Goal: Information Seeking & Learning: Learn about a topic

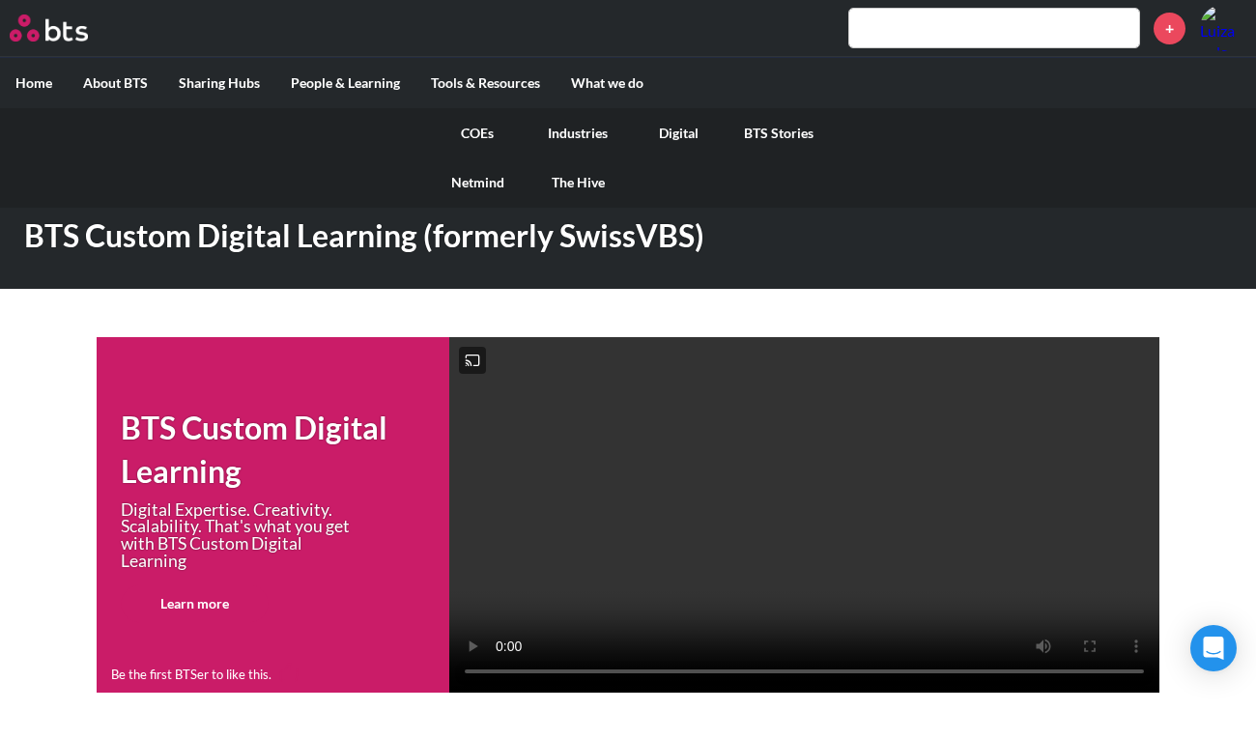
click at [573, 176] on link "The Hive" at bounding box center [577, 182] width 100 height 50
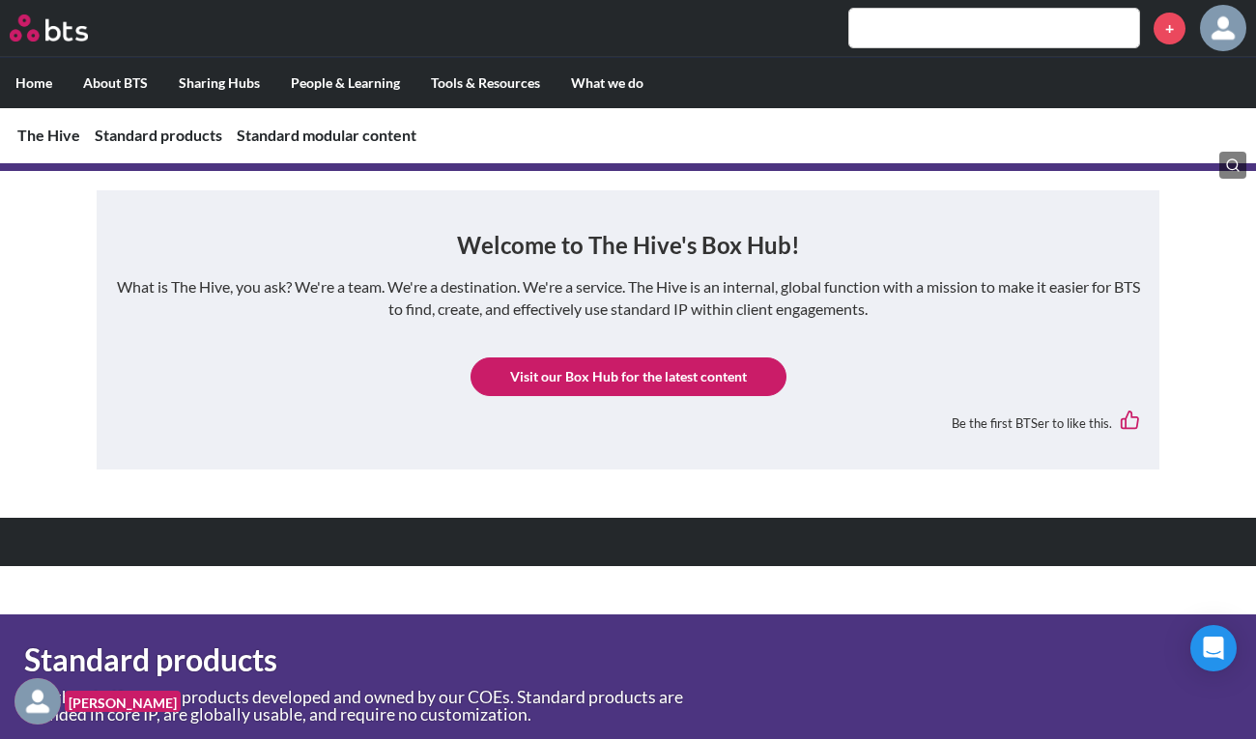
scroll to position [292, 0]
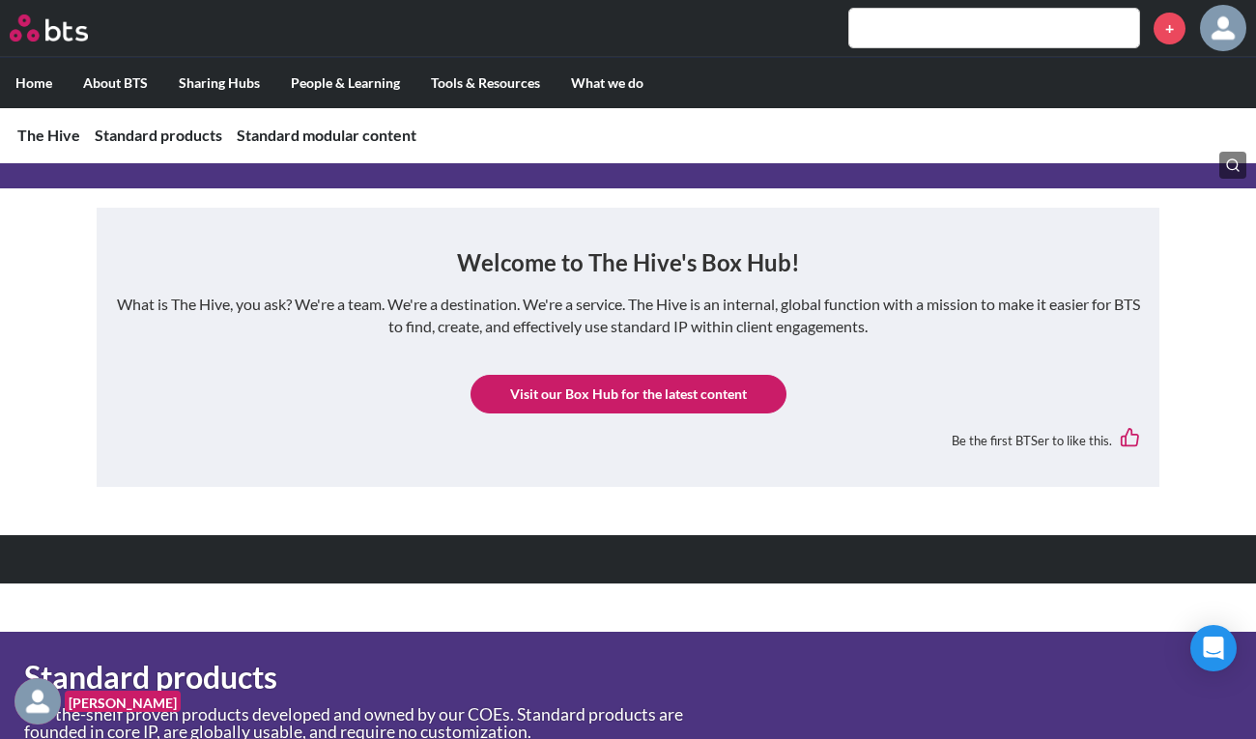
click at [591, 393] on link "Visit our Box Hub for the latest content" at bounding box center [628, 394] width 316 height 39
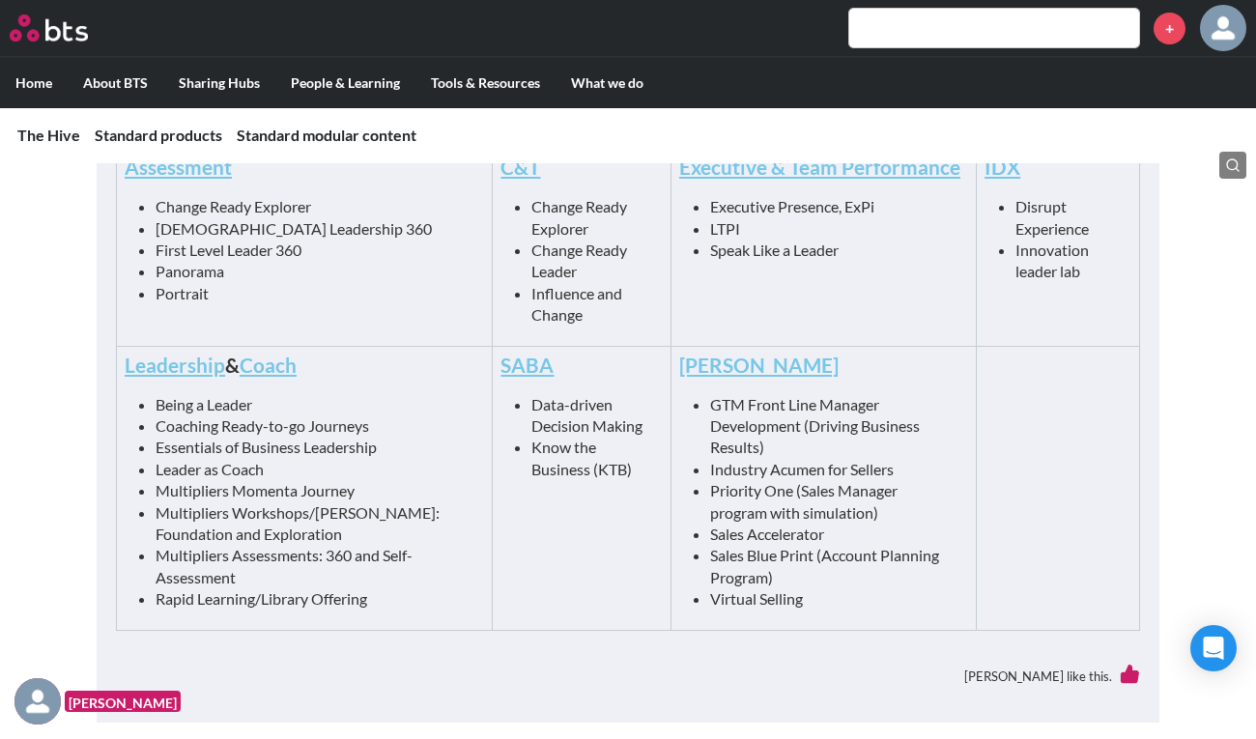
scroll to position [1023, 0]
click at [204, 166] on link "Assessment" at bounding box center [178, 166] width 107 height 24
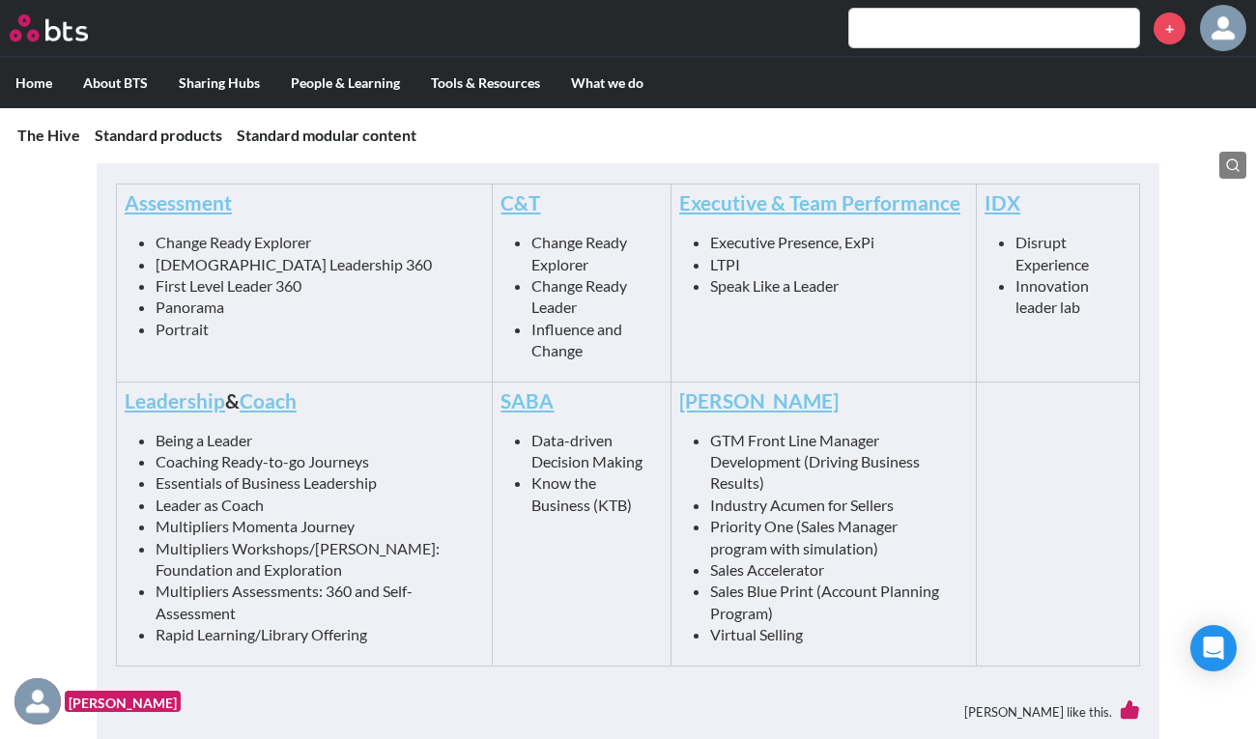
scroll to position [984, 0]
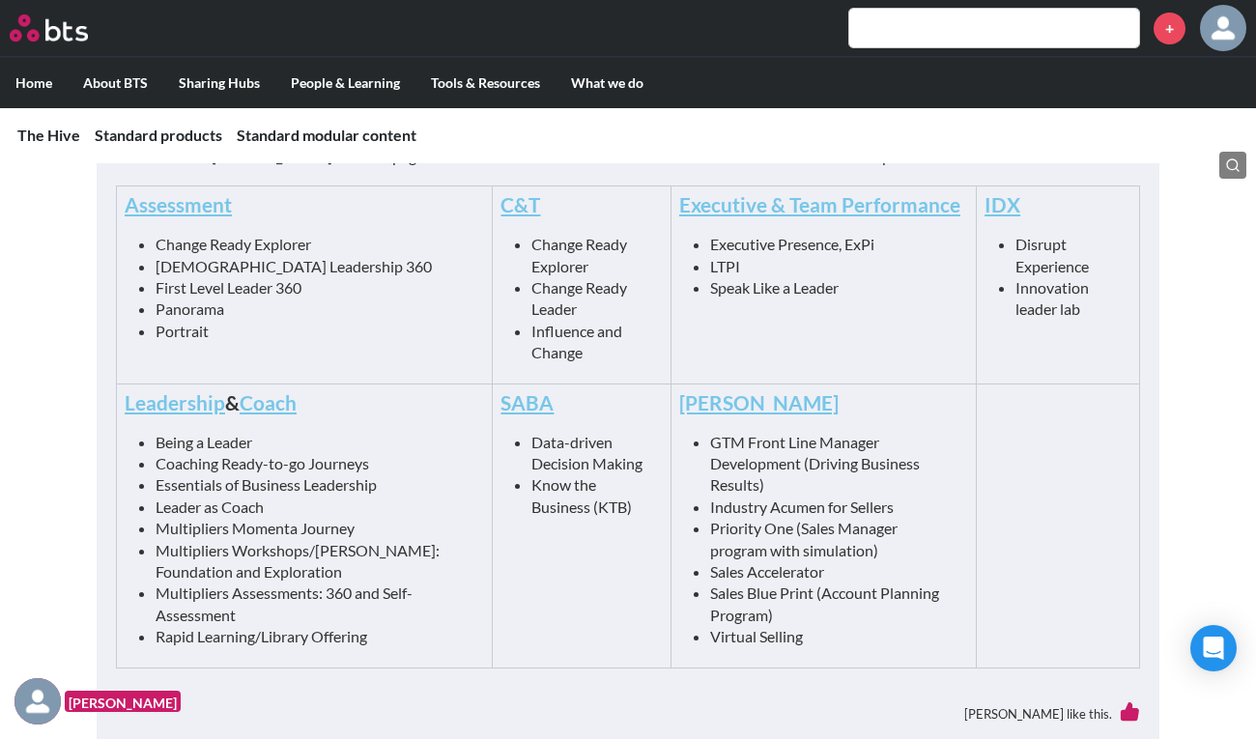
click at [193, 407] on link "Leadership" at bounding box center [175, 402] width 100 height 24
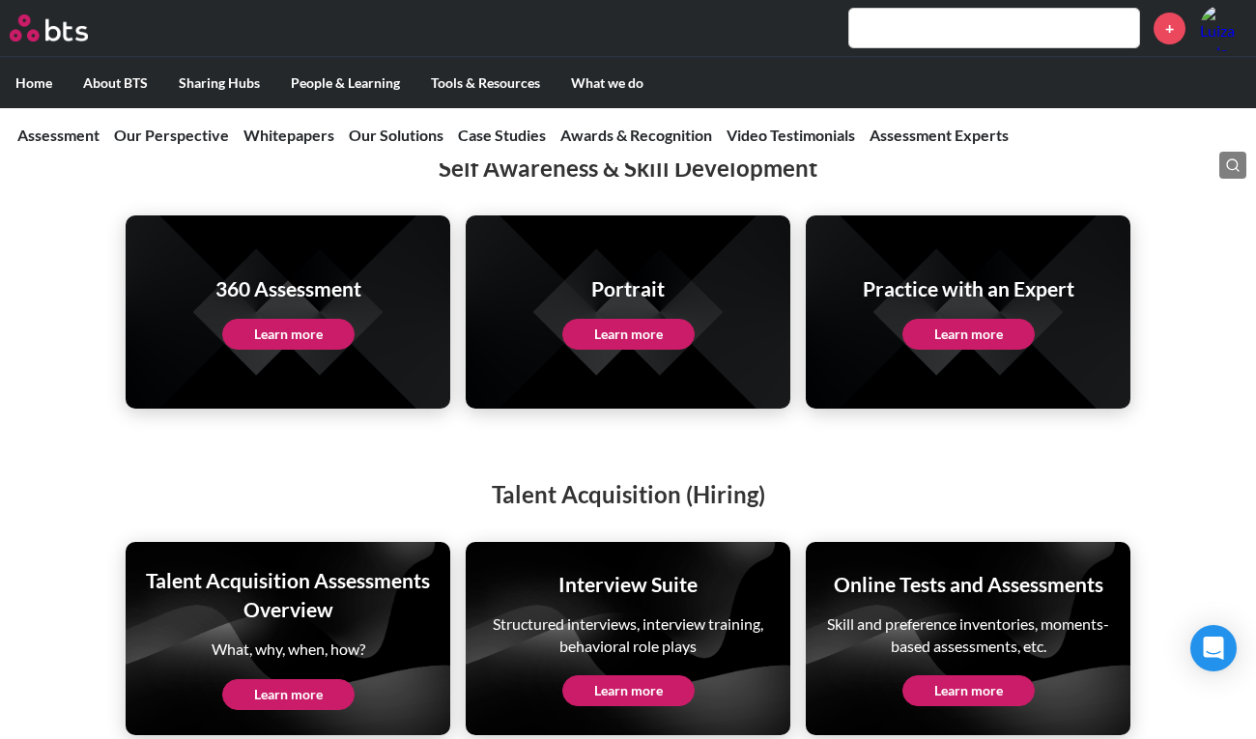
scroll to position [4764, 0]
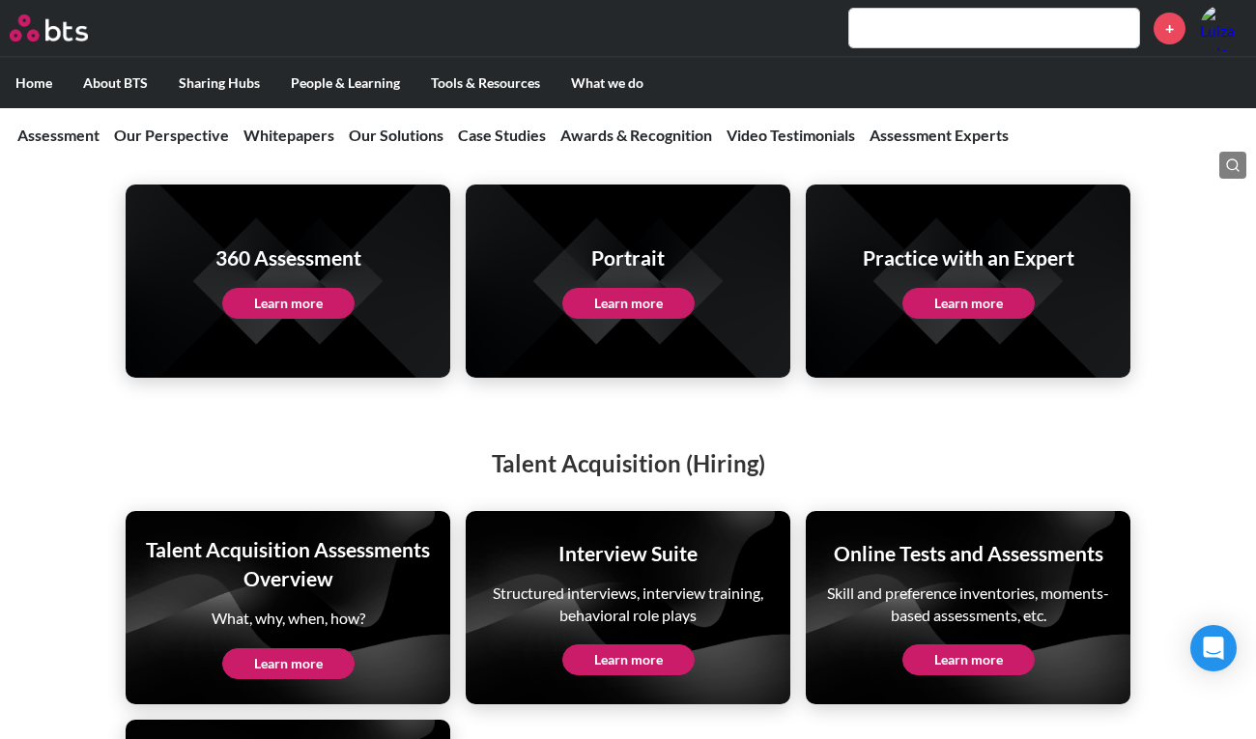
click at [612, 288] on link "Learn more" at bounding box center [628, 303] width 132 height 31
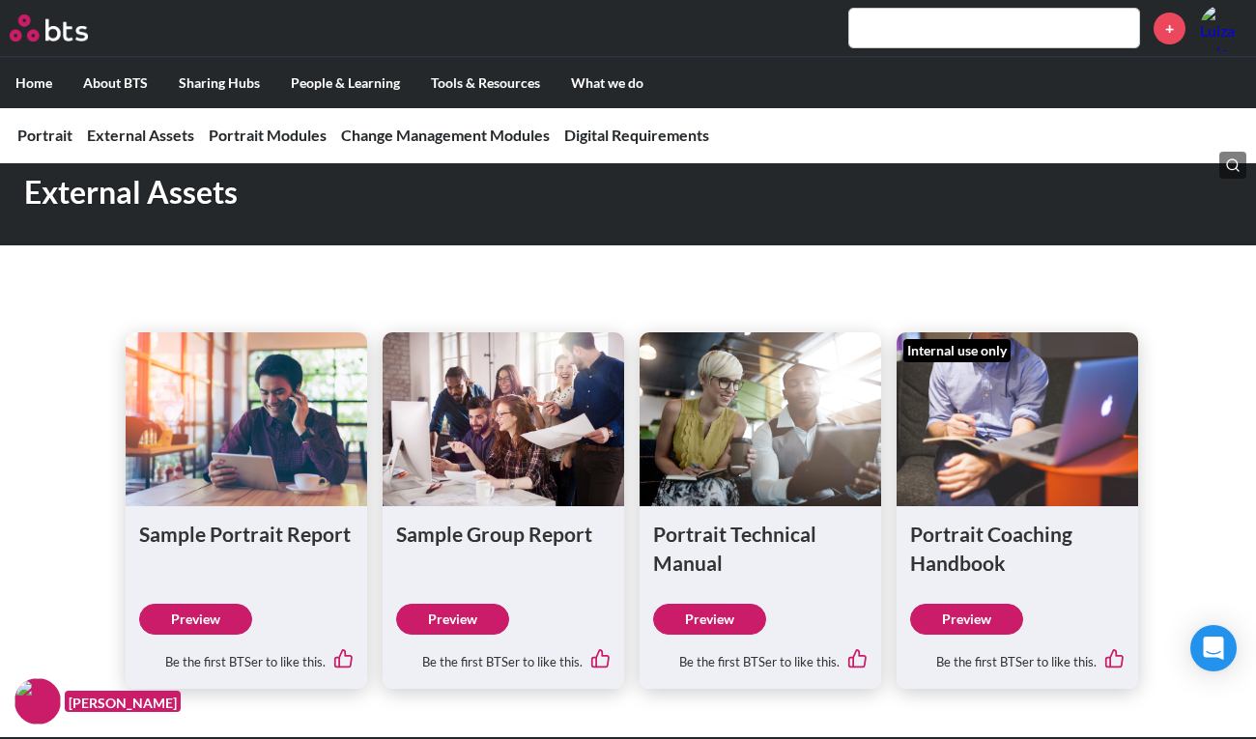
scroll to position [1300, 0]
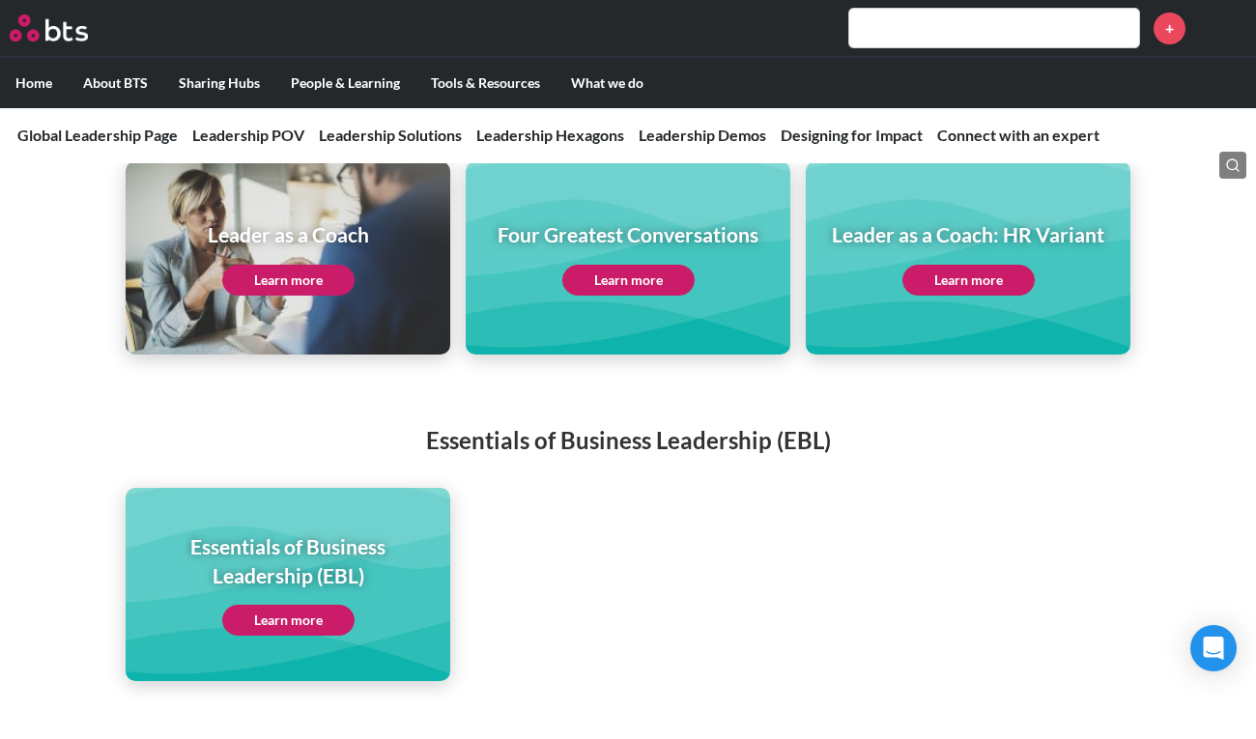
scroll to position [3649, 0]
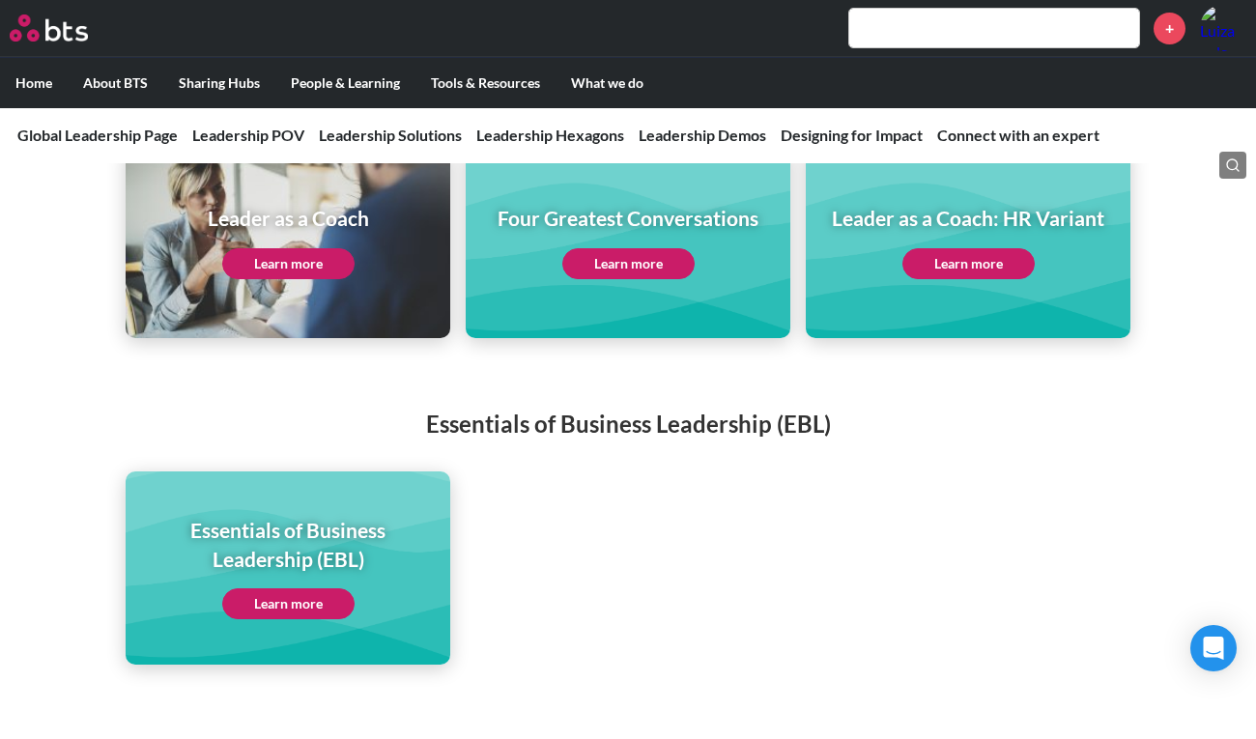
click at [323, 588] on link "Learn more" at bounding box center [288, 603] width 132 height 31
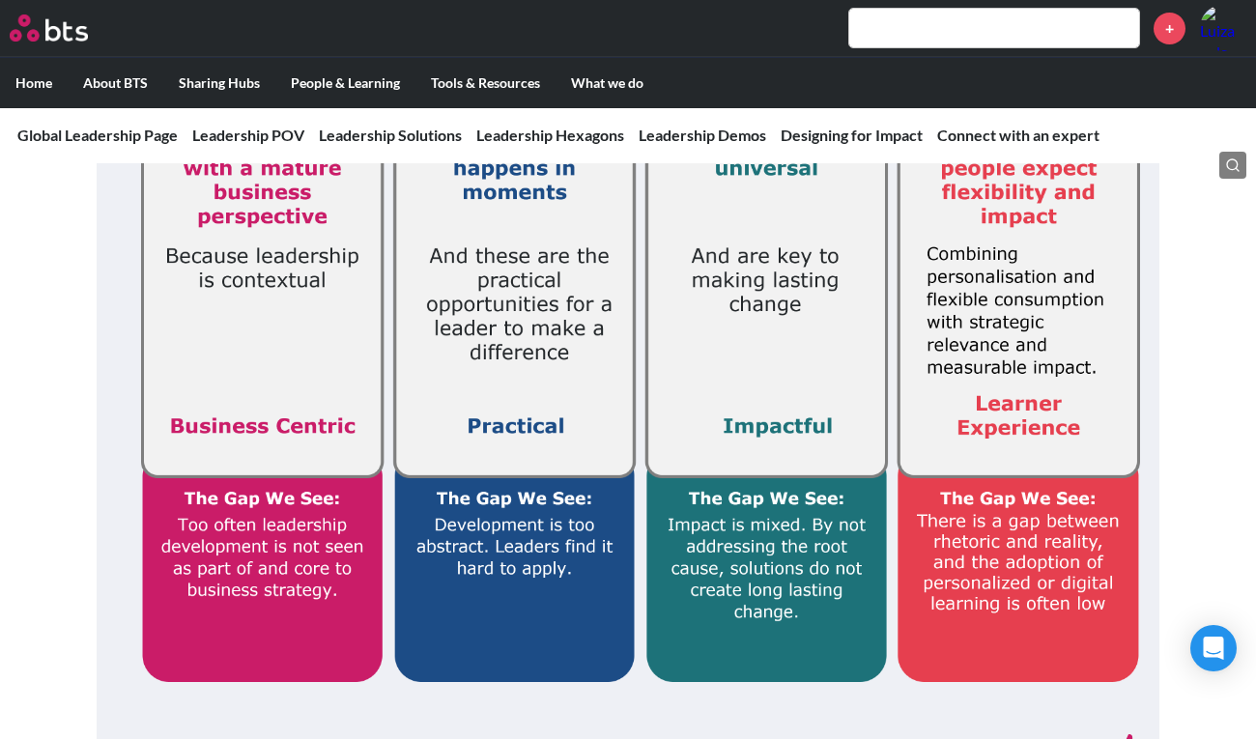
scroll to position [1055, 0]
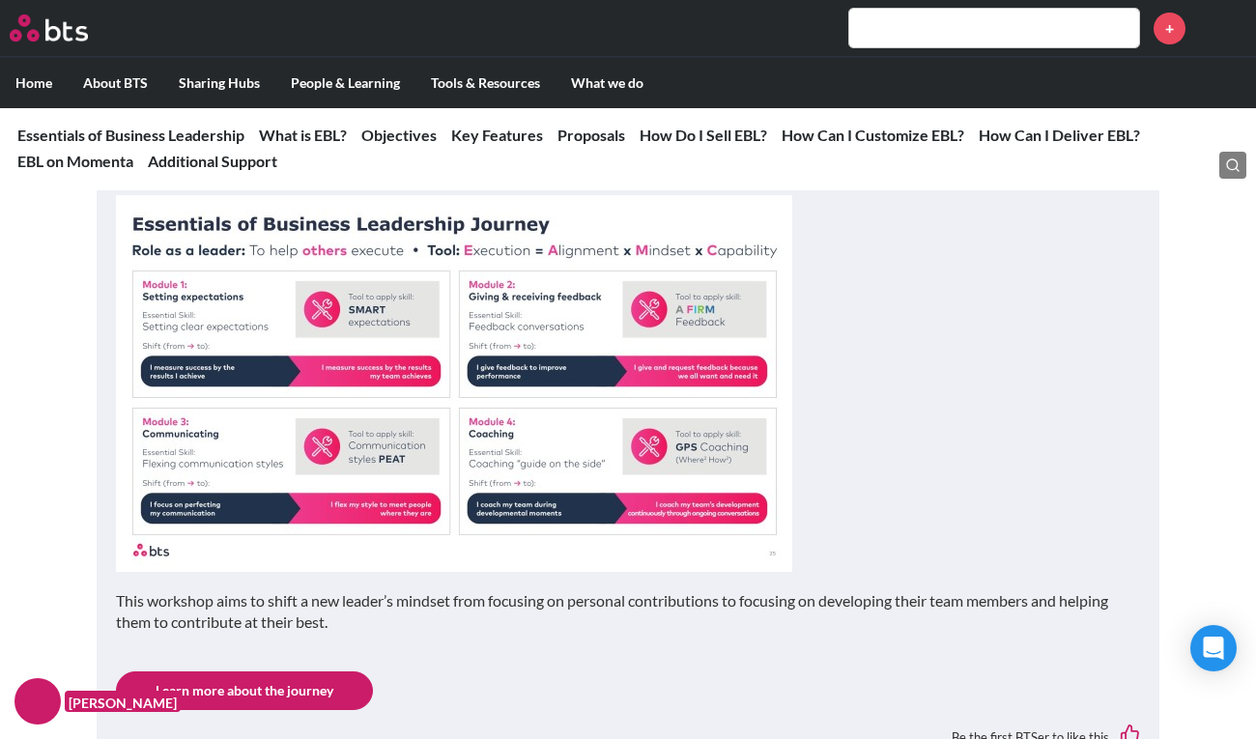
scroll to position [2363, 0]
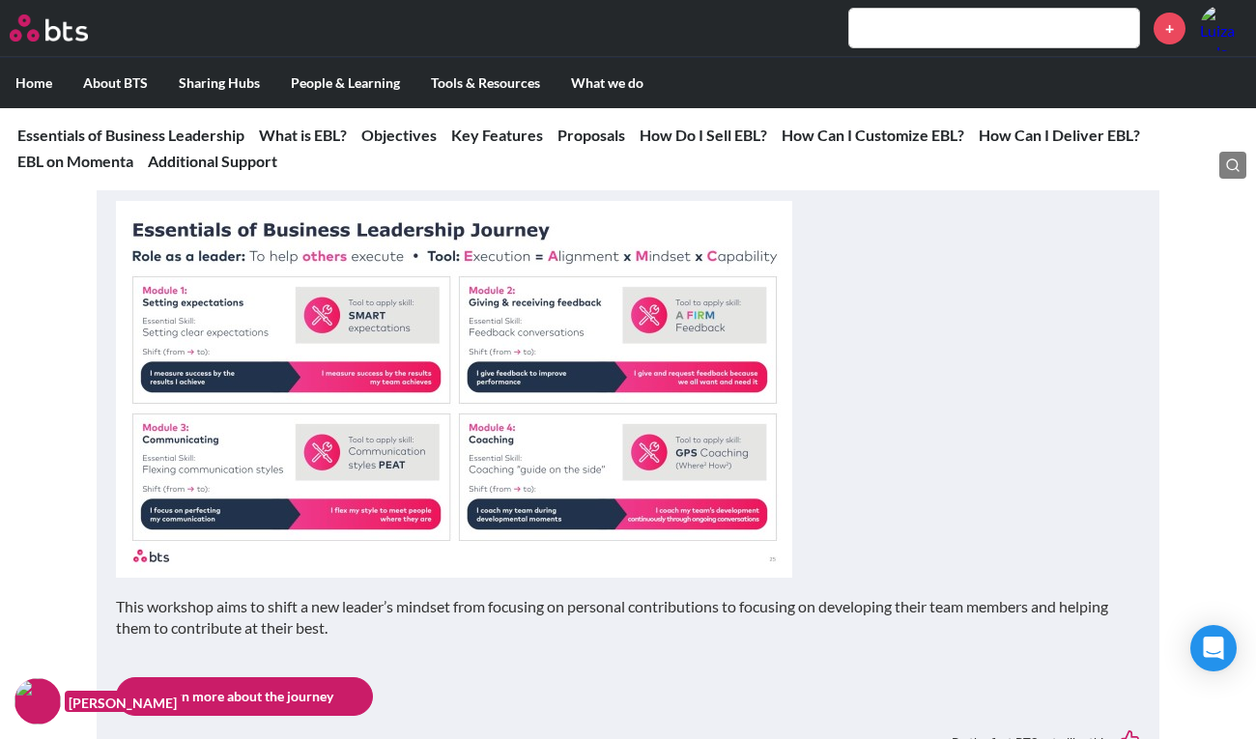
click at [282, 699] on link "Learn more about the journey" at bounding box center [244, 696] width 257 height 39
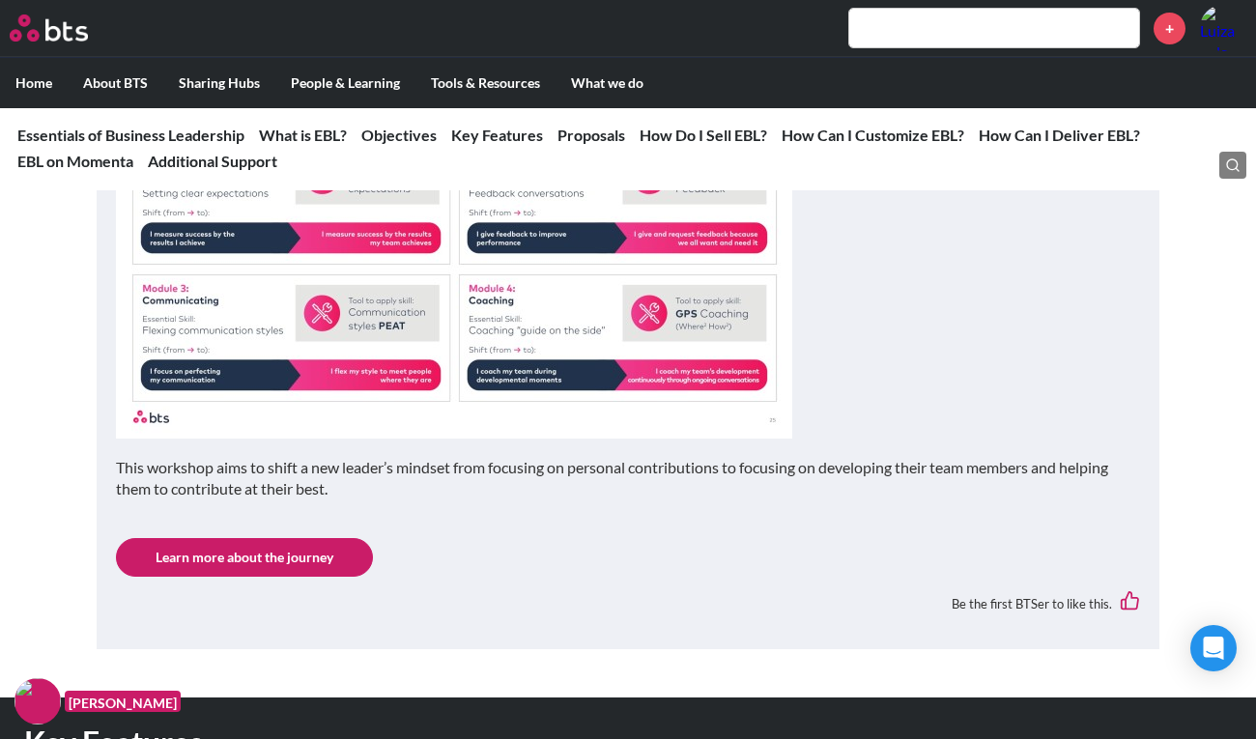
scroll to position [2513, 0]
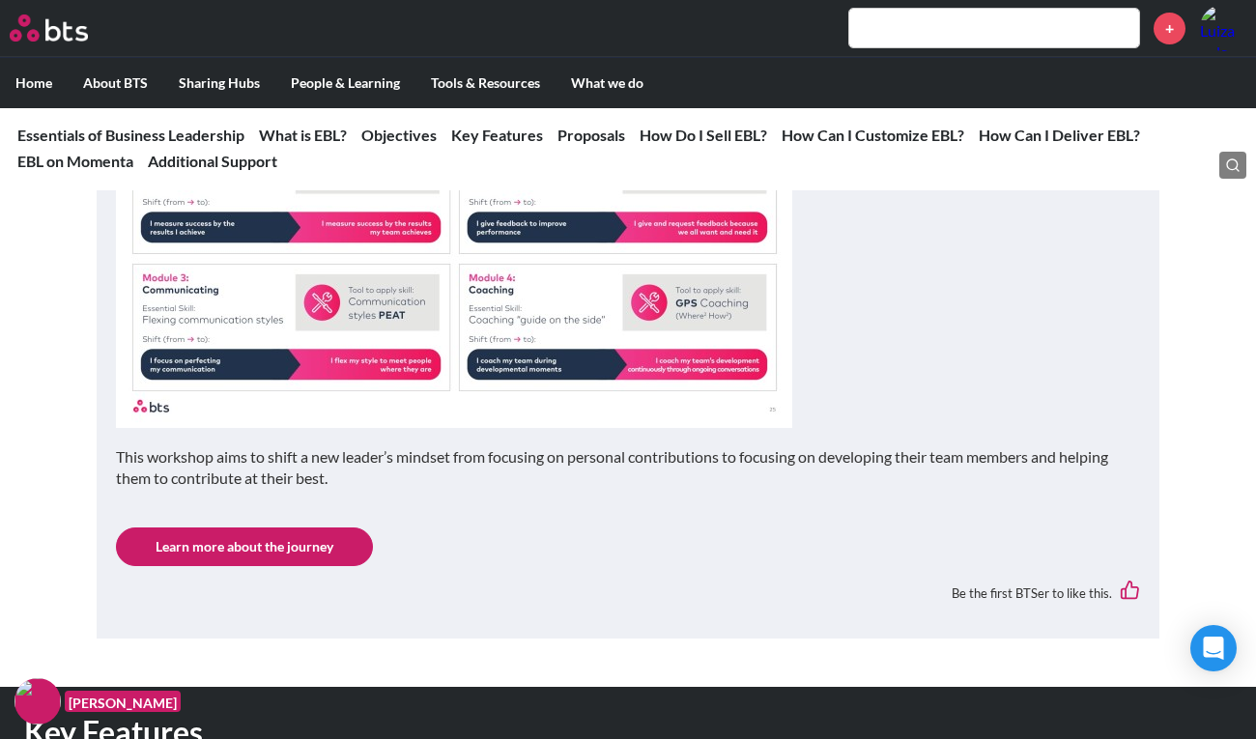
click at [219, 548] on link "Learn more about the journey" at bounding box center [244, 546] width 257 height 39
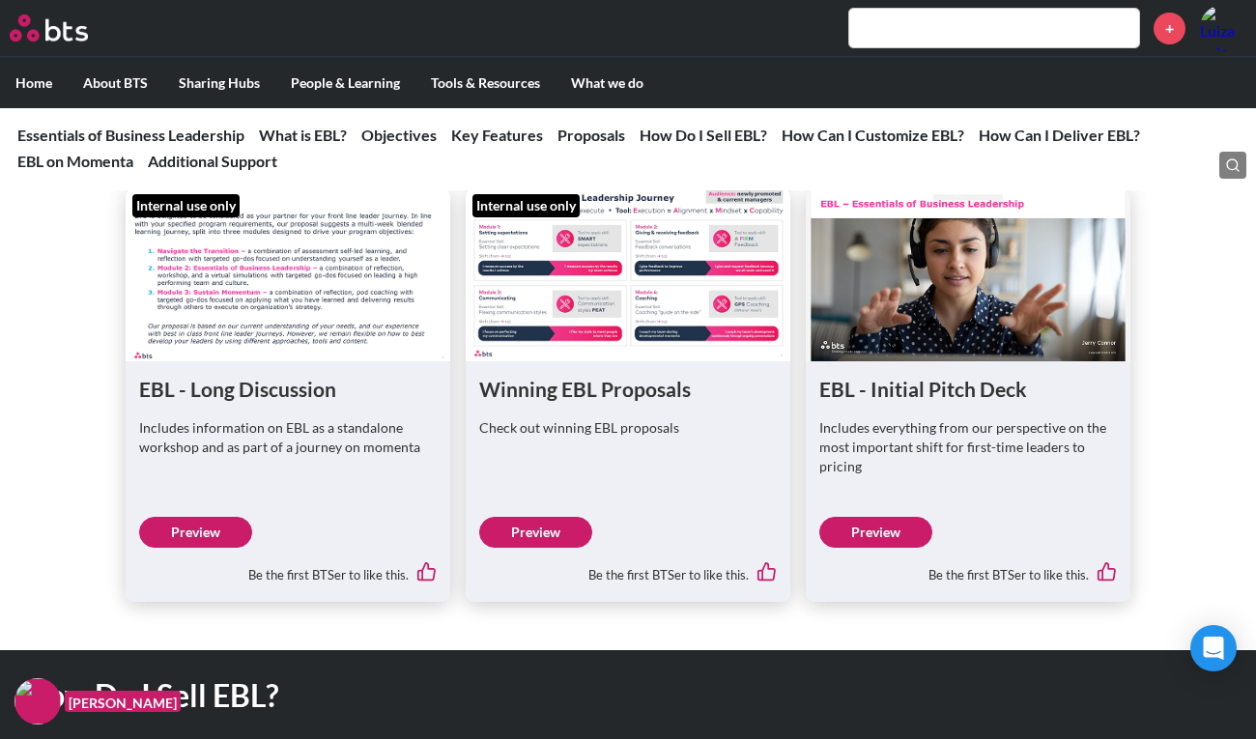
scroll to position [5216, 0]
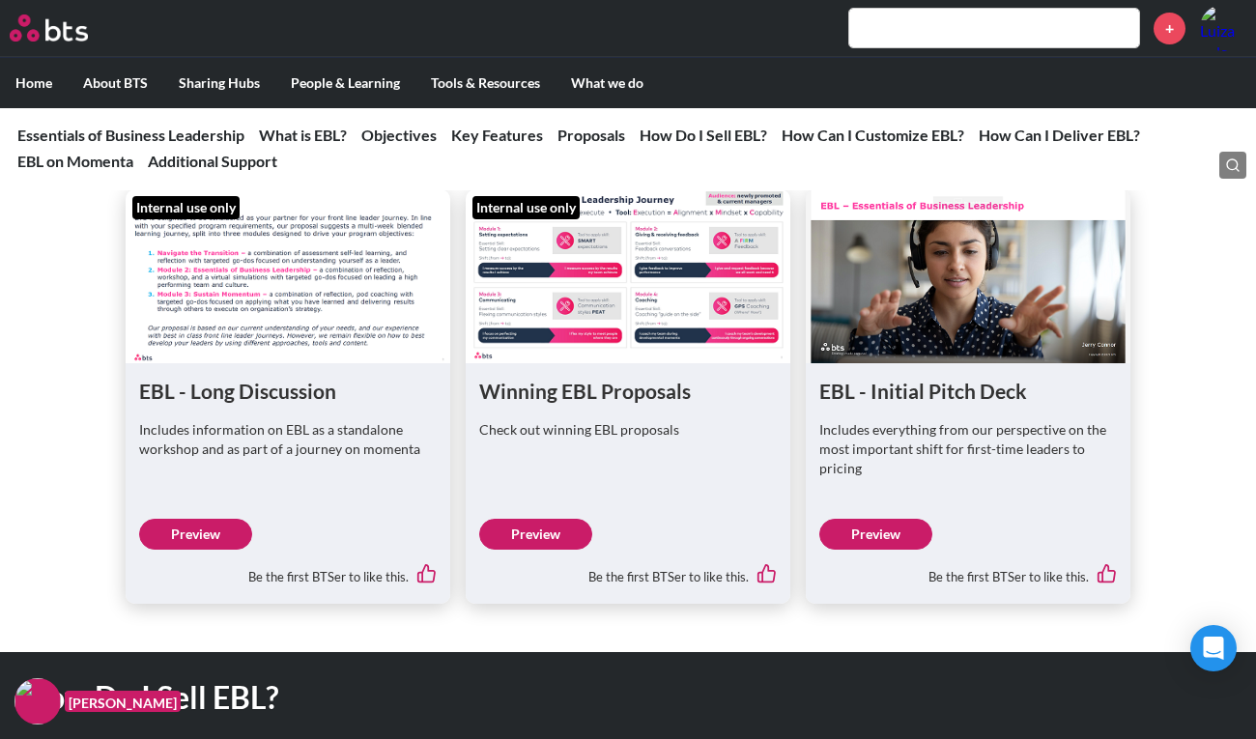
click at [552, 525] on link "Preview" at bounding box center [535, 534] width 113 height 31
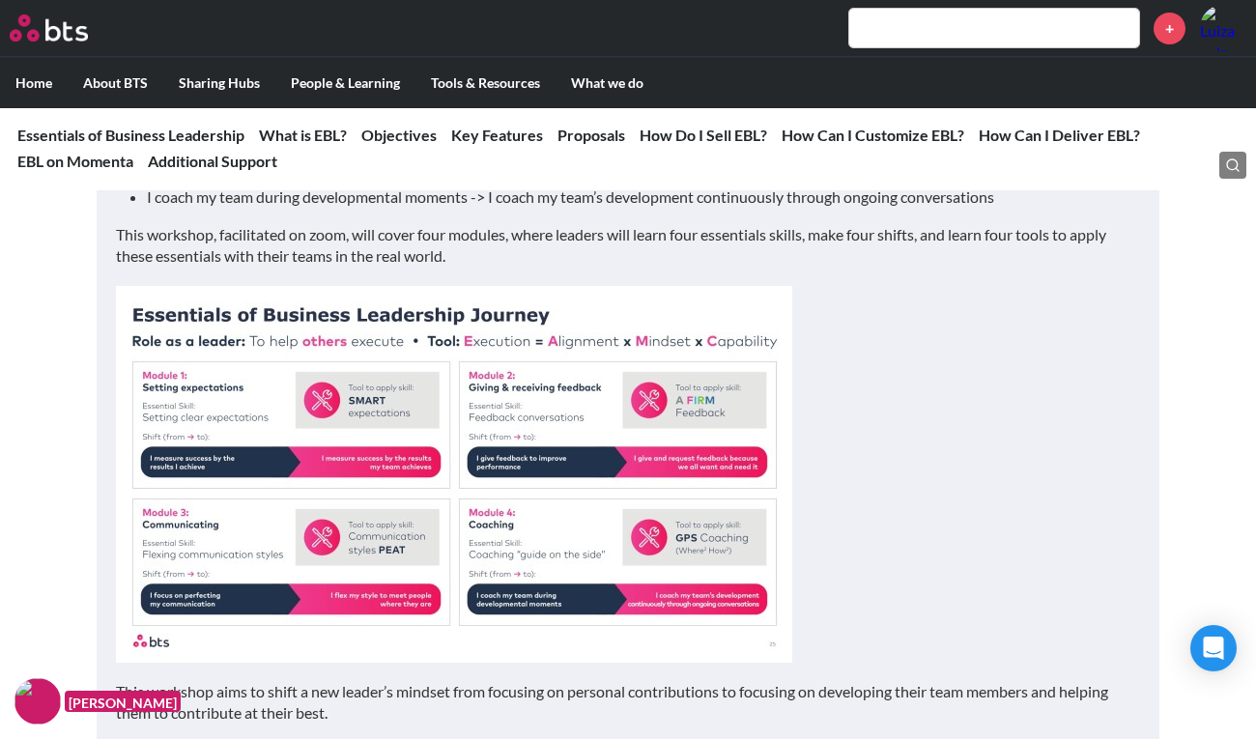
scroll to position [2294, 0]
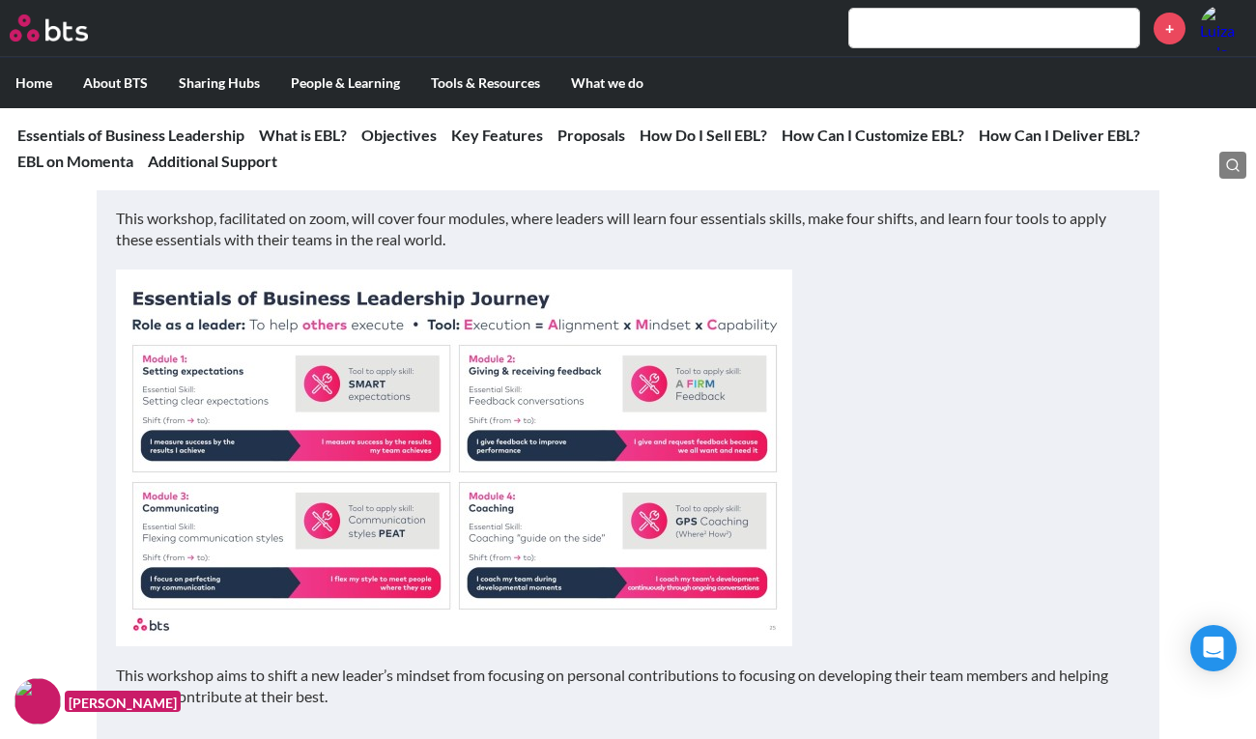
click at [848, 478] on p at bounding box center [628, 458] width 1024 height 377
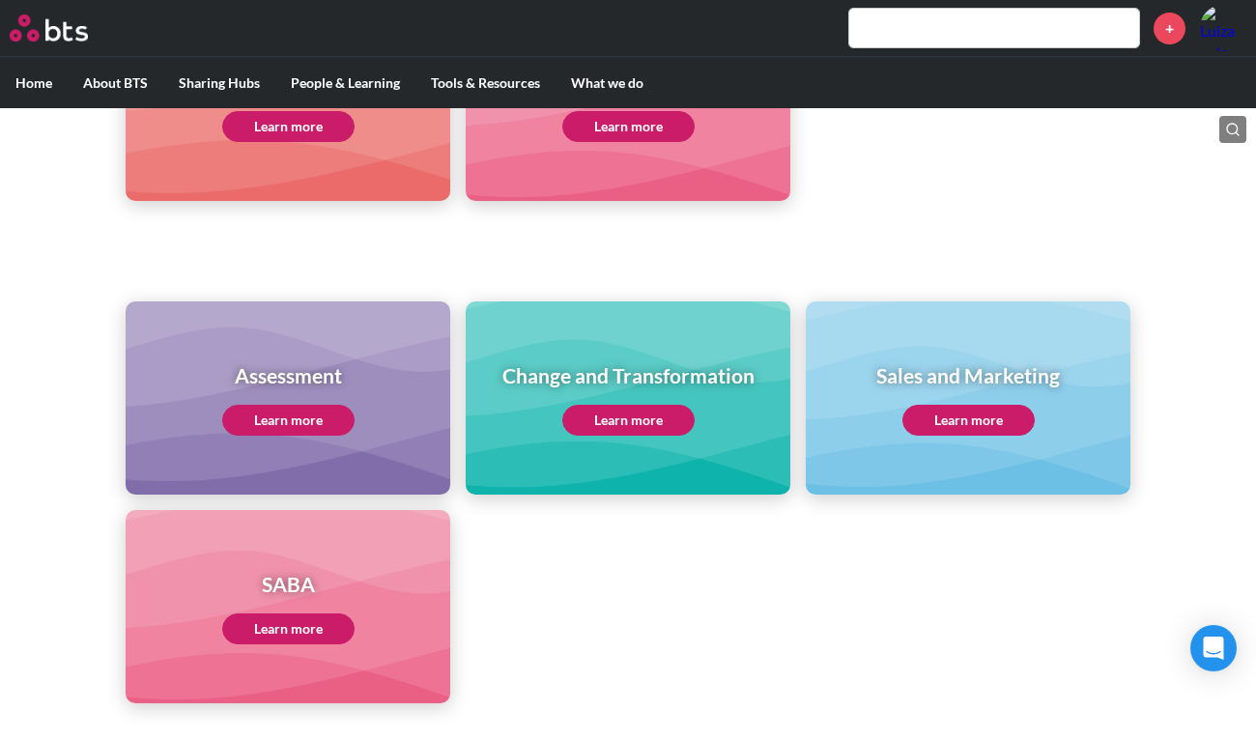
scroll to position [1034, 0]
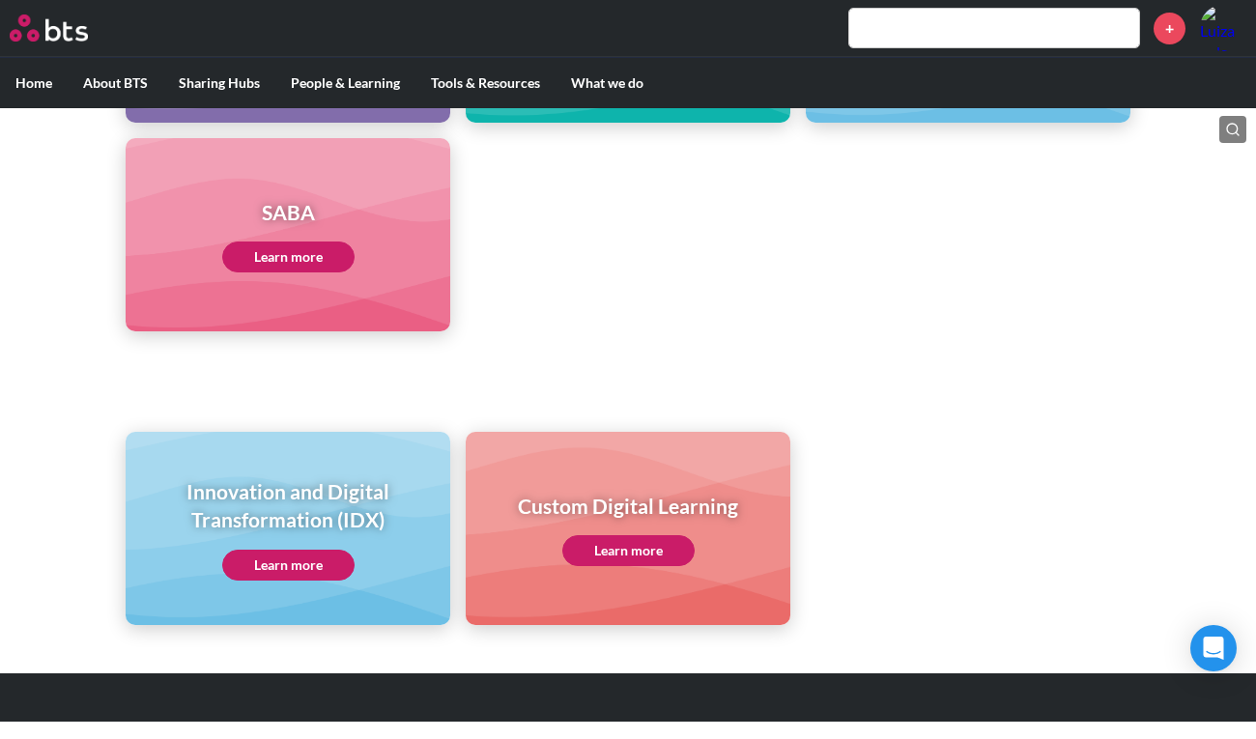
click at [909, 43] on input "text" at bounding box center [994, 28] width 290 height 39
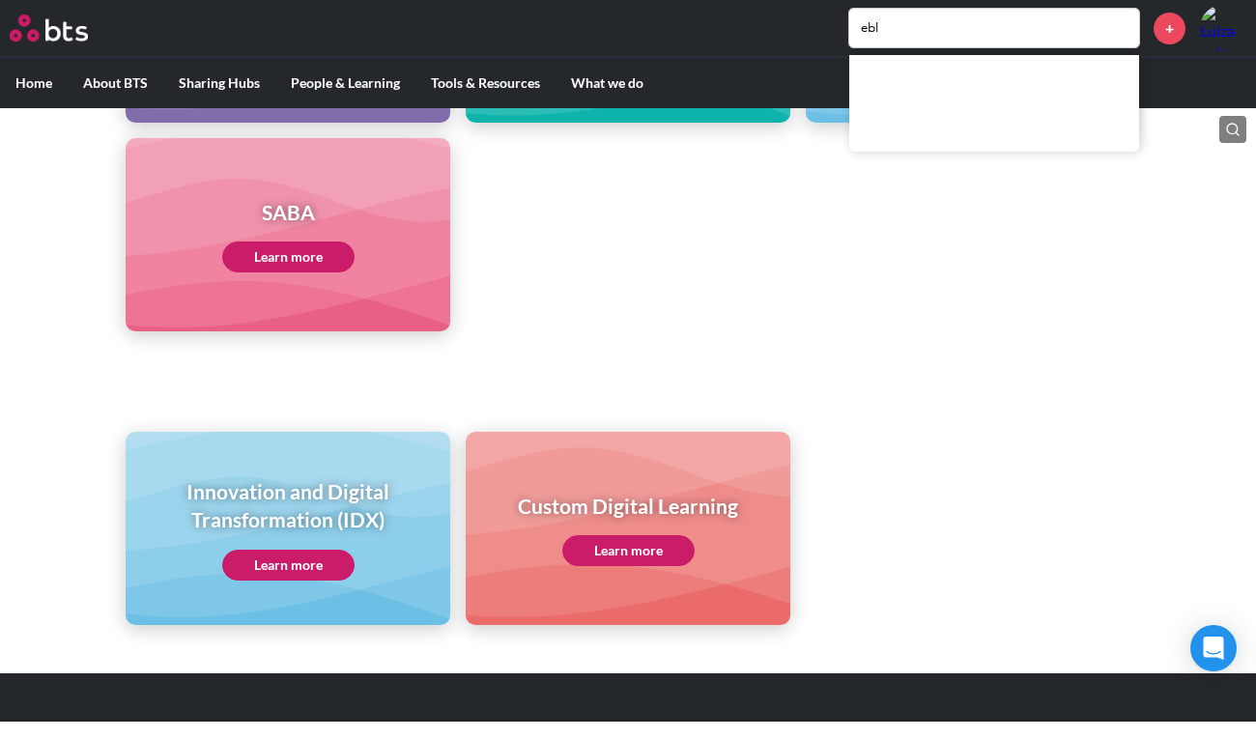
type input "ebl"
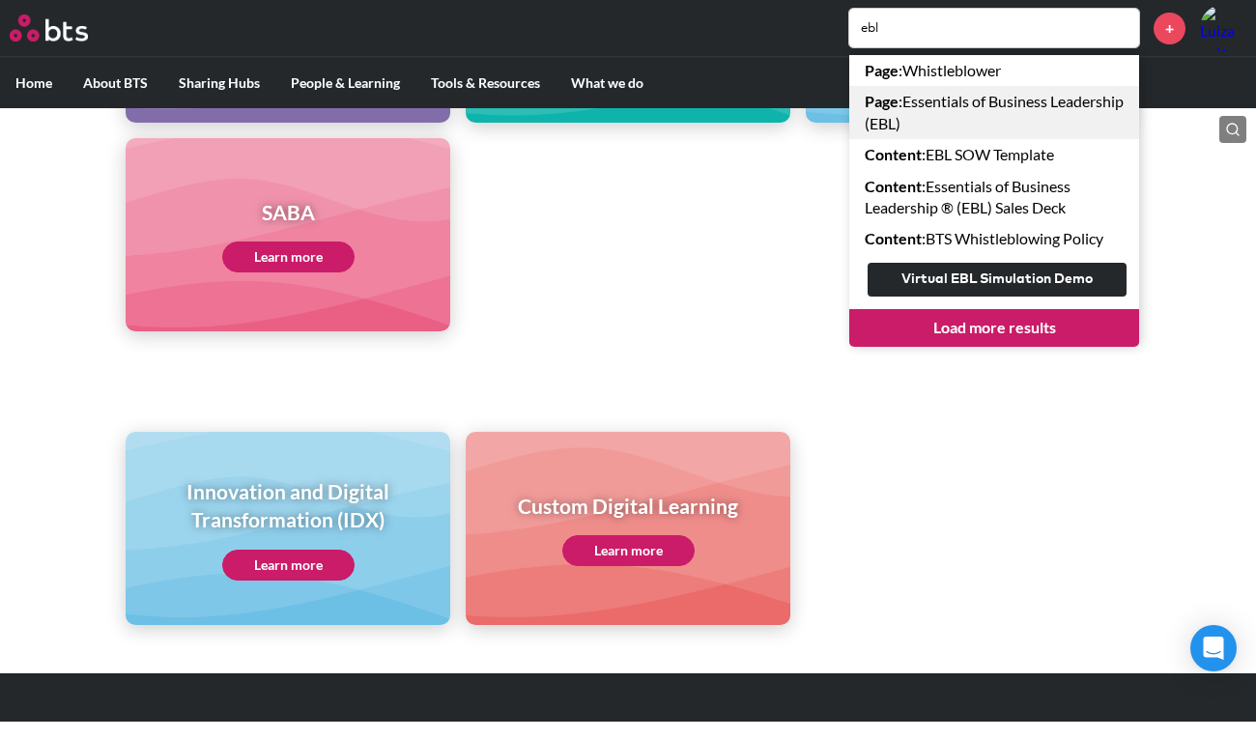
click at [1059, 107] on link "Page : Essentials of Business Leadership (EBL)" at bounding box center [994, 112] width 290 height 53
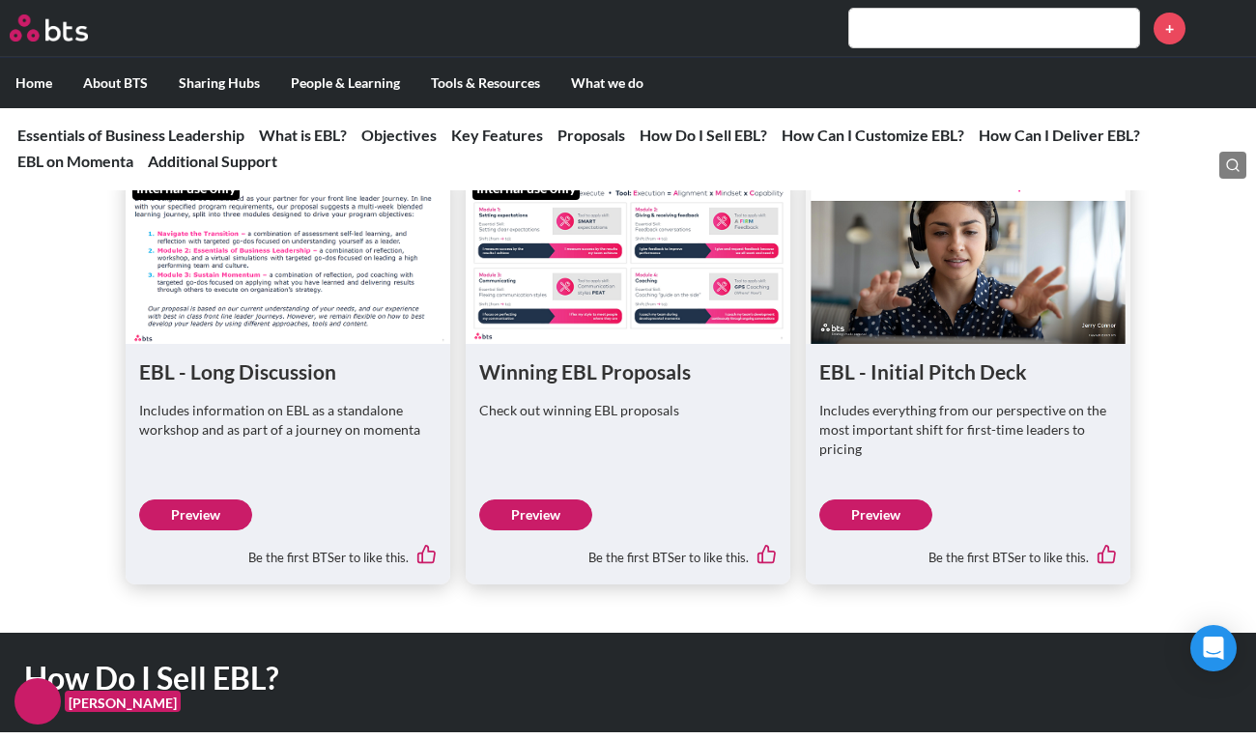
scroll to position [5215, 0]
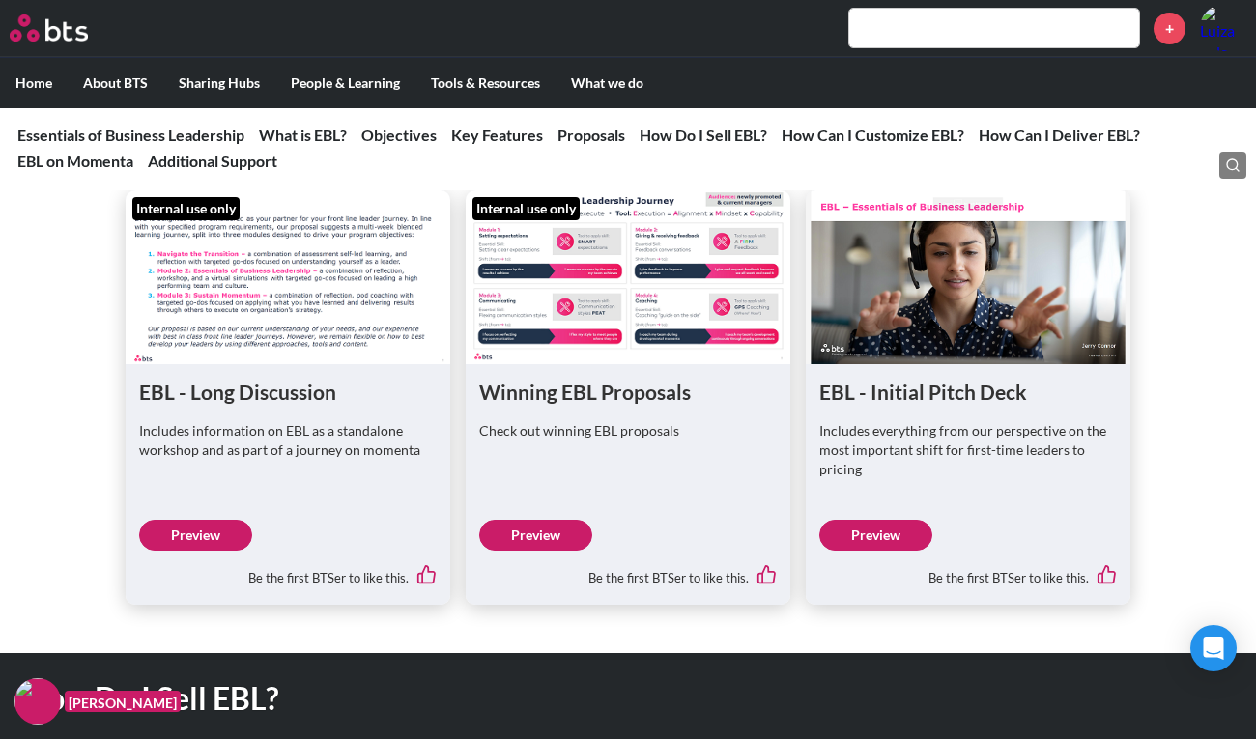
click at [627, 244] on figure at bounding box center [628, 277] width 325 height 174
click at [523, 543] on link "Preview" at bounding box center [535, 535] width 113 height 31
click at [550, 535] on link "Preview" at bounding box center [535, 535] width 113 height 31
